Goal: Task Accomplishment & Management: Complete application form

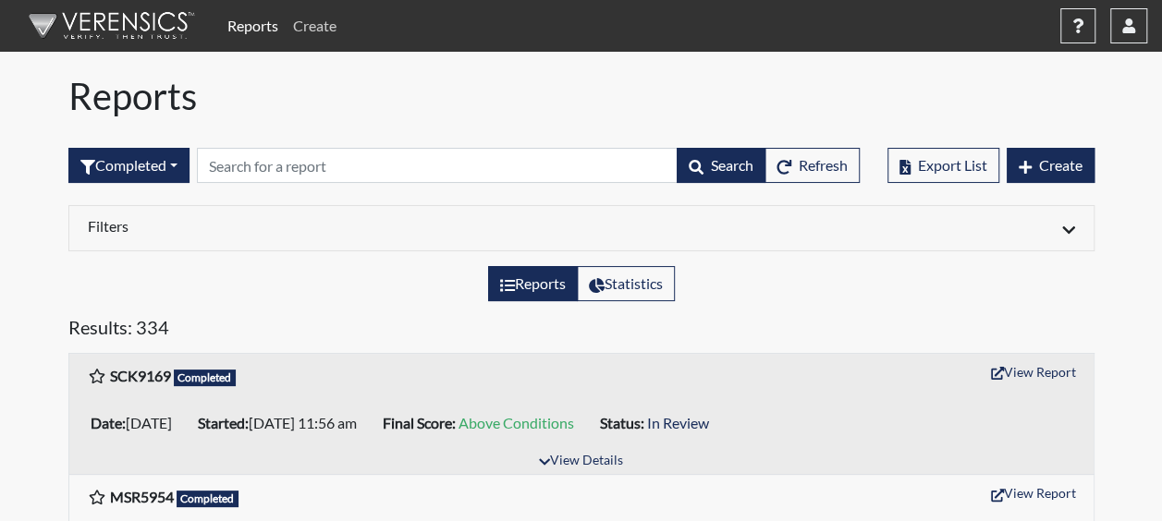
click at [329, 21] on link "Create" at bounding box center [315, 25] width 58 height 37
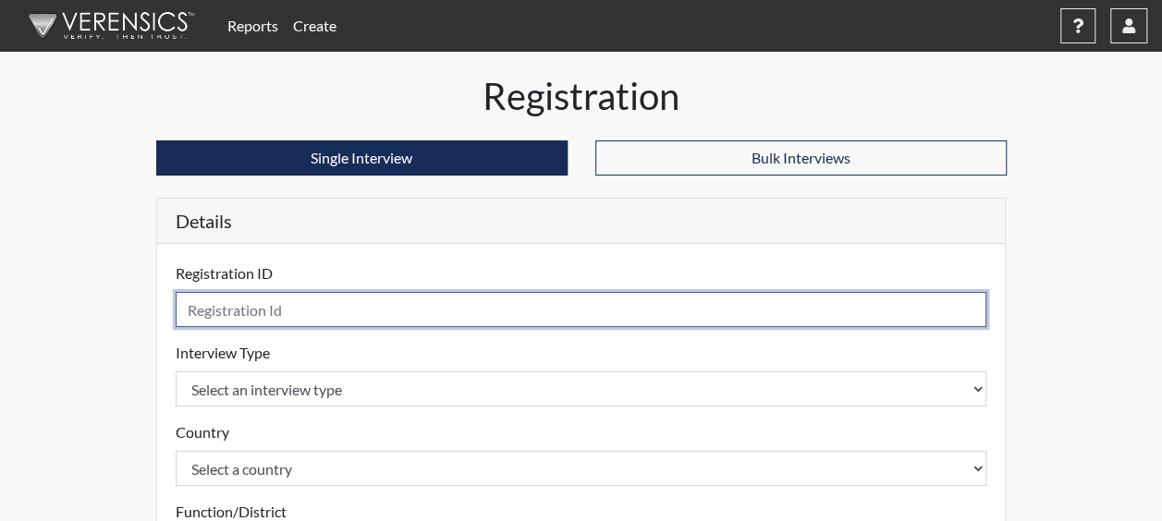
click at [266, 303] on input "text" at bounding box center [582, 309] width 812 height 35
click at [214, 307] on input "DYAL4111" at bounding box center [582, 309] width 812 height 35
click at [222, 302] on input "DYAL4111" at bounding box center [582, 309] width 812 height 35
type input "DYA4111"
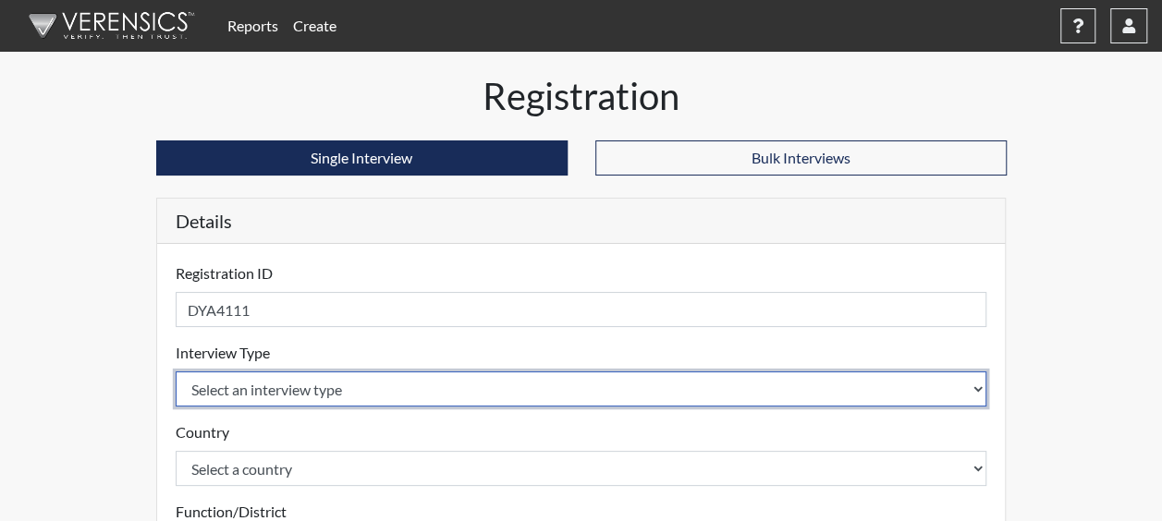
drag, startPoint x: 234, startPoint y: 385, endPoint x: 251, endPoint y: 396, distance: 20.3
click at [235, 388] on select "Select an interview type Corrections Pre-Employment" at bounding box center [582, 389] width 812 height 35
select select "ff733e93-e1bf-11ea-9c9f-0eff0cf7eb8f"
click at [176, 372] on select "Select an interview type Corrections Pre-Employment" at bounding box center [582, 389] width 812 height 35
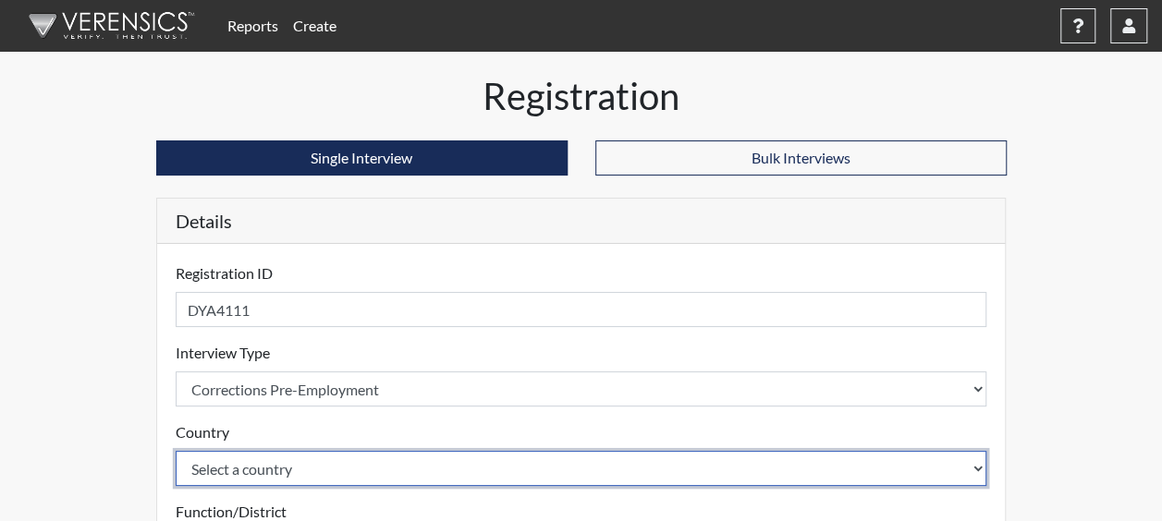
click at [266, 467] on select "Select a country [GEOGRAPHIC_DATA] [GEOGRAPHIC_DATA]" at bounding box center [582, 468] width 812 height 35
select select "united-states-of-[GEOGRAPHIC_DATA]"
click at [176, 451] on select "Select a country [GEOGRAPHIC_DATA] [GEOGRAPHIC_DATA]" at bounding box center [582, 468] width 812 height 35
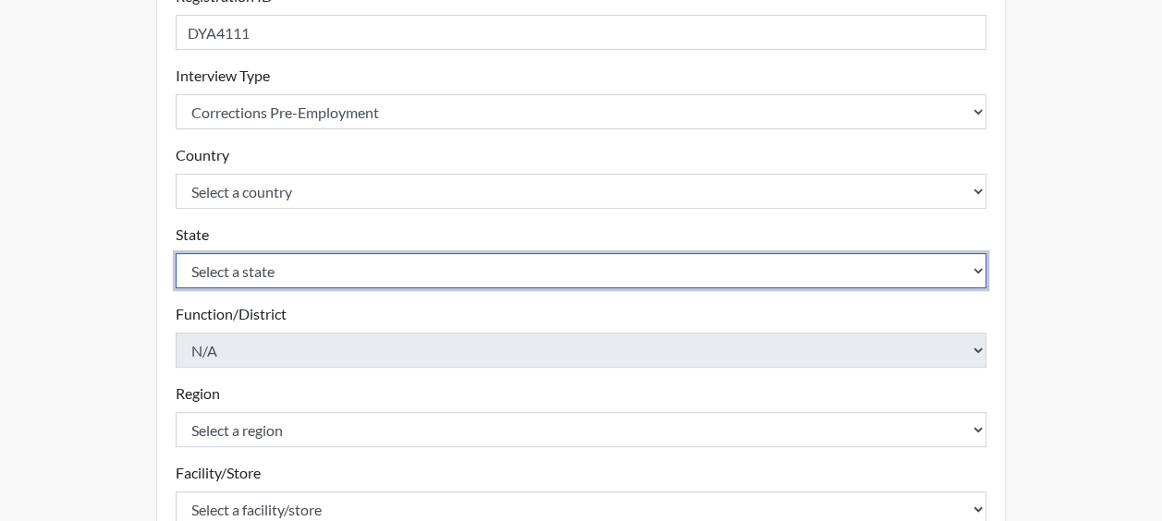
drag, startPoint x: 239, startPoint y: 263, endPoint x: 244, endPoint y: 288, distance: 26.5
click at [239, 263] on select "Select a state [US_STATE] [US_STATE] [US_STATE] [US_STATE] [US_STATE] [US_STATE…" at bounding box center [582, 270] width 812 height 35
select select "GA"
click at [176, 253] on select "Select a state [US_STATE] [US_STATE] [US_STATE] [US_STATE] [US_STATE] [US_STATE…" at bounding box center [582, 270] width 812 height 35
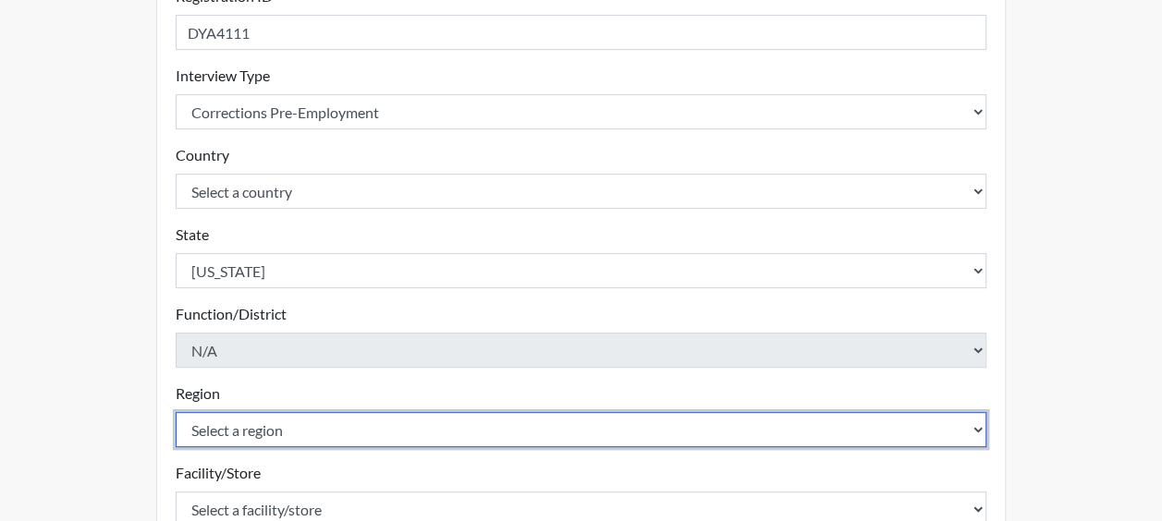
click at [235, 421] on select "Select a region [GEOGRAPHIC_DATA]" at bounding box center [582, 429] width 812 height 35
select select "51976826-f18e-4b67-8d3b-b0a0fa2f97ff"
click at [176, 412] on select "Select a region [GEOGRAPHIC_DATA]" at bounding box center [582, 429] width 812 height 35
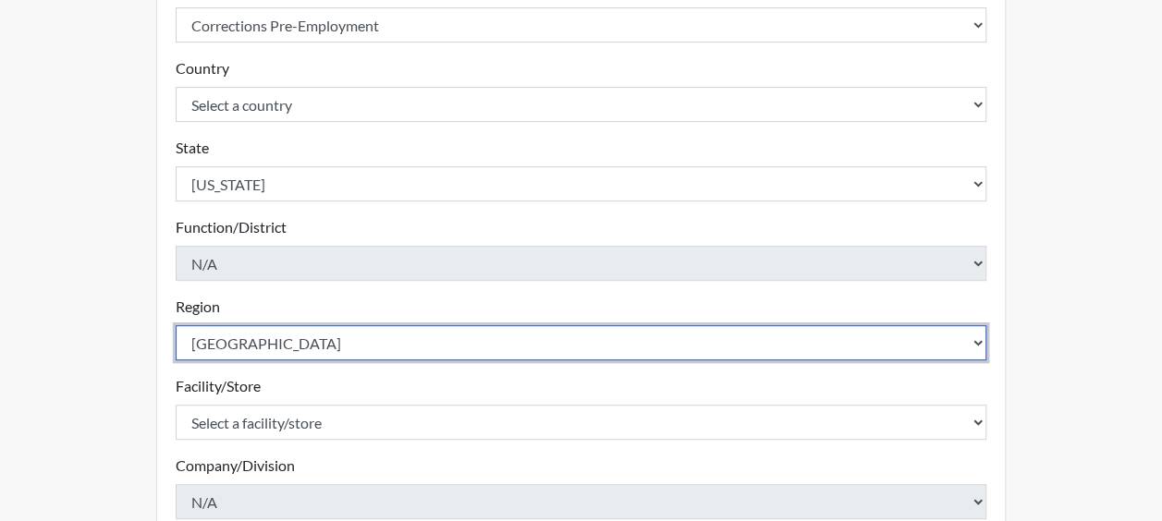
scroll to position [462, 0]
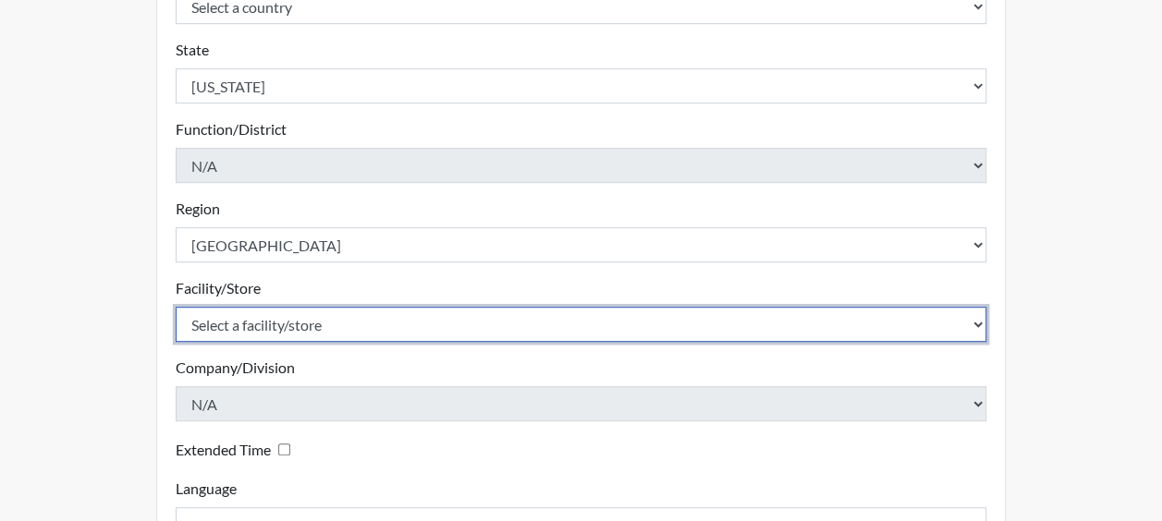
click at [259, 331] on select "Select a facility/store Dodge SP" at bounding box center [582, 324] width 812 height 35
select select "76580185-3f32-4970-b767-aa2f0b4506fa"
click at [176, 307] on select "Select a facility/store Dodge SP" at bounding box center [582, 324] width 812 height 35
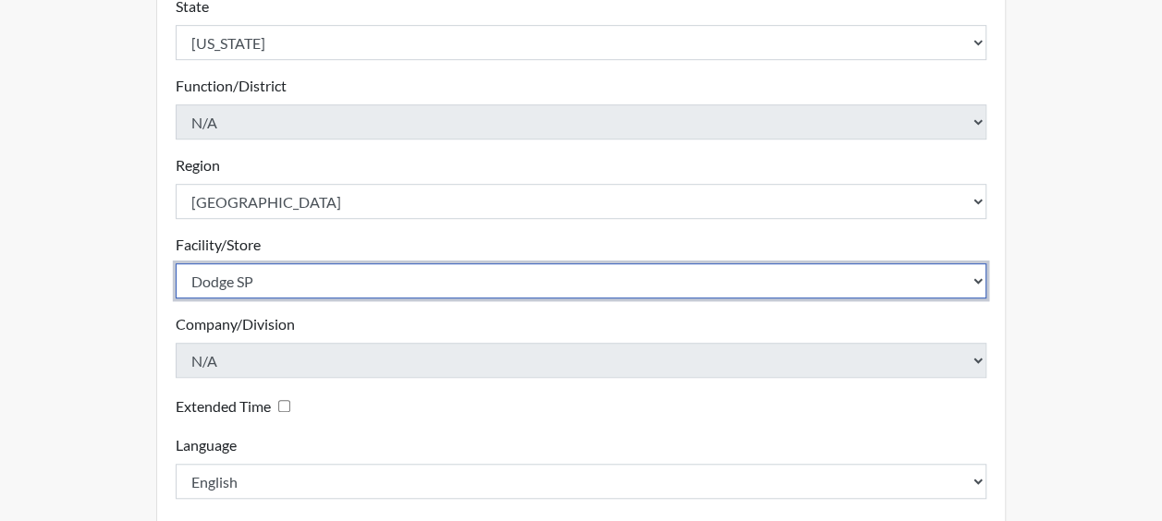
scroll to position [595, 0]
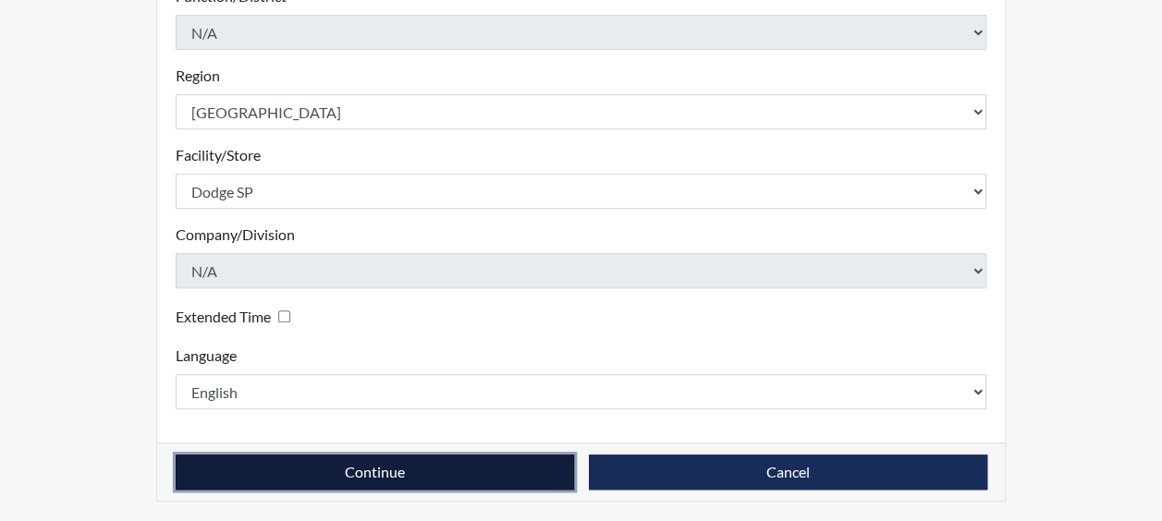
click at [369, 464] on button "Continue" at bounding box center [375, 472] width 398 height 35
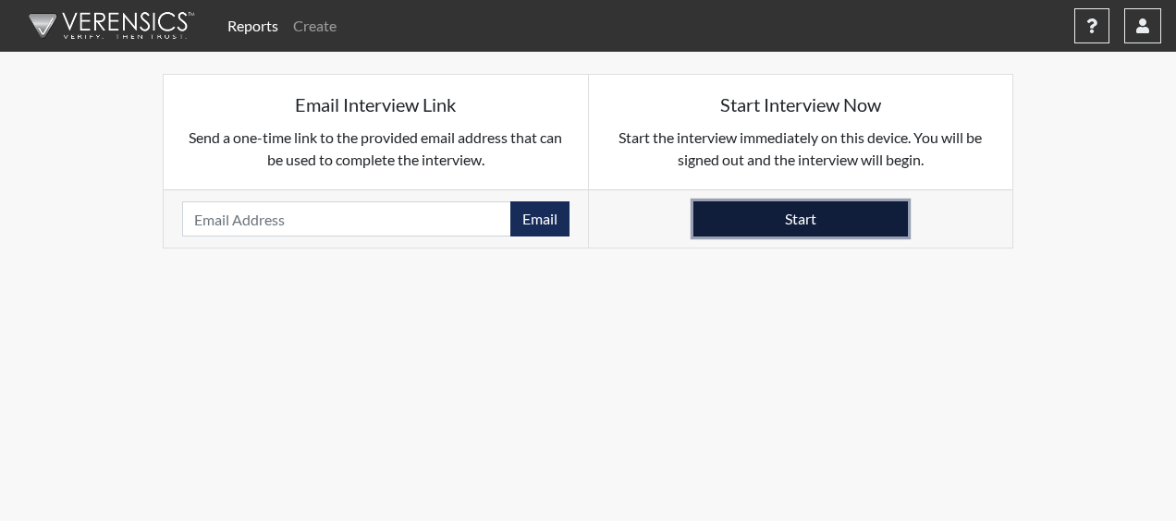
click at [758, 215] on button "Start" at bounding box center [800, 219] width 214 height 35
